Goal: Task Accomplishment & Management: Complete application form

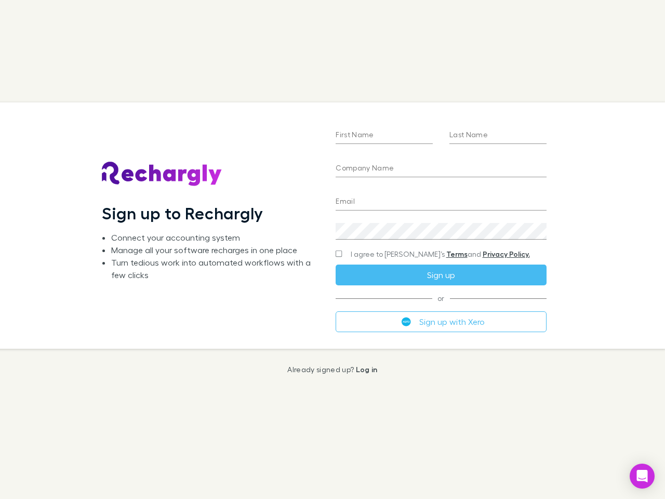
click at [332, 249] on div "First Name Last Name Company Name Email Create a password I agree to Rechargly’…" at bounding box center [440, 225] width 227 height 246
click at [384, 136] on input "First Name" at bounding box center [384, 135] width 97 height 17
click at [498, 136] on input "Last Name" at bounding box center [497, 135] width 97 height 17
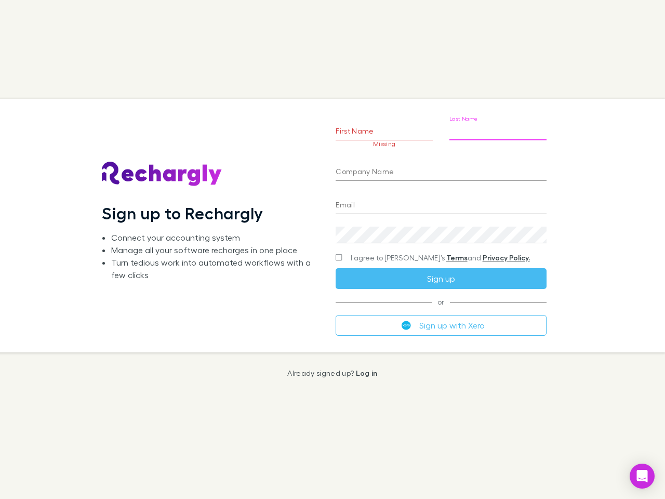
click at [441, 169] on input "Company Name" at bounding box center [441, 172] width 210 height 17
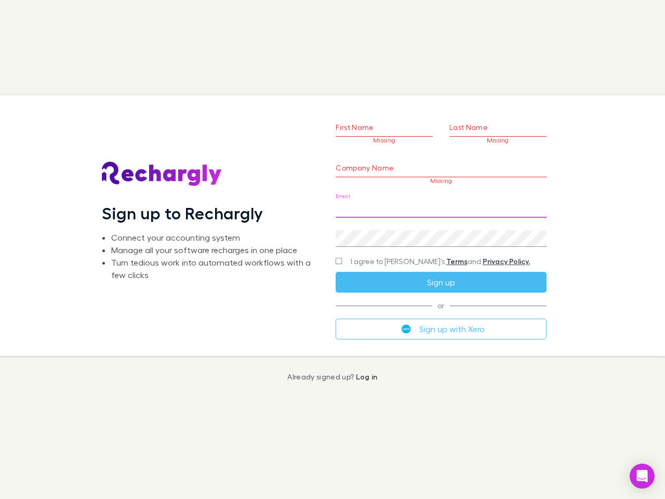
click at [441, 202] on input "Email" at bounding box center [441, 209] width 210 height 17
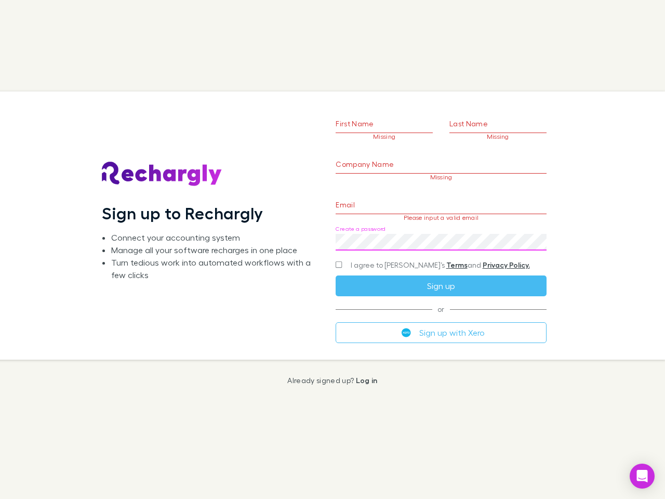
click at [441, 231] on div "Create a password" at bounding box center [441, 237] width 210 height 25
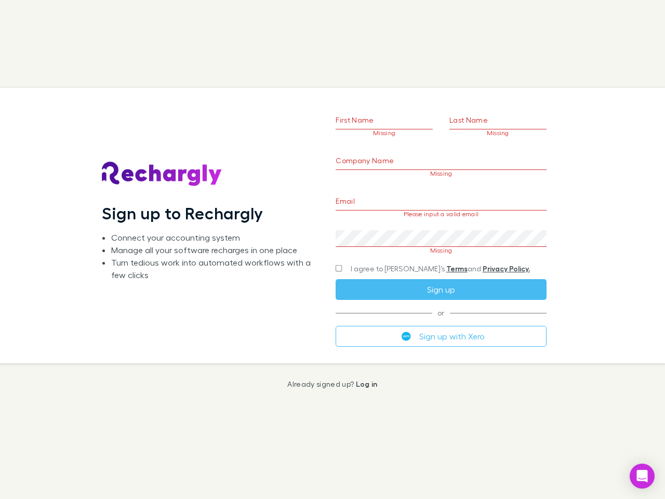
click at [420, 254] on form "First Name Missing Last Name Missing Company Name Missing Email Please input a …" at bounding box center [441, 212] width 210 height 267
click at [441, 275] on div "I agree to [PERSON_NAME]’s Terms and Privacy Policy." at bounding box center [441, 268] width 210 height 12
click at [441, 322] on form "First Name Missing Last Name Missing Company Name Missing Email Please input a …" at bounding box center [441, 212] width 210 height 267
click at [642, 476] on icon "Open Intercom Messenger" at bounding box center [642, 476] width 11 height 12
